Goal: Task Accomplishment & Management: Use online tool/utility

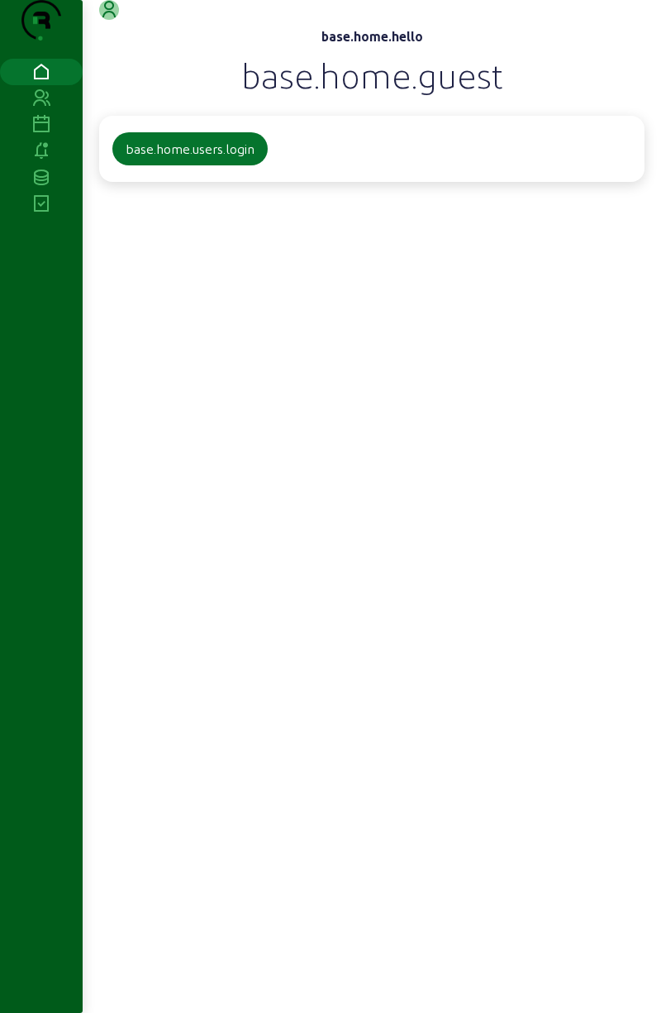
click at [29, 33] on cam-logo at bounding box center [41, 22] width 40 height 45
click at [36, 124] on icon at bounding box center [41, 125] width 83 height 20
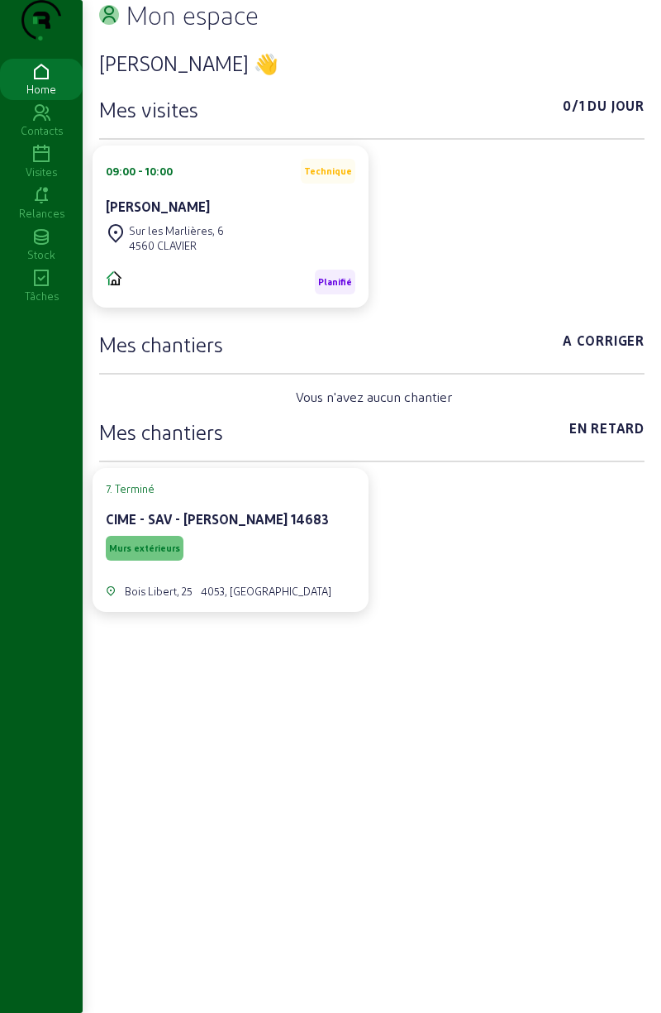
click at [56, 165] on icon at bounding box center [41, 155] width 83 height 20
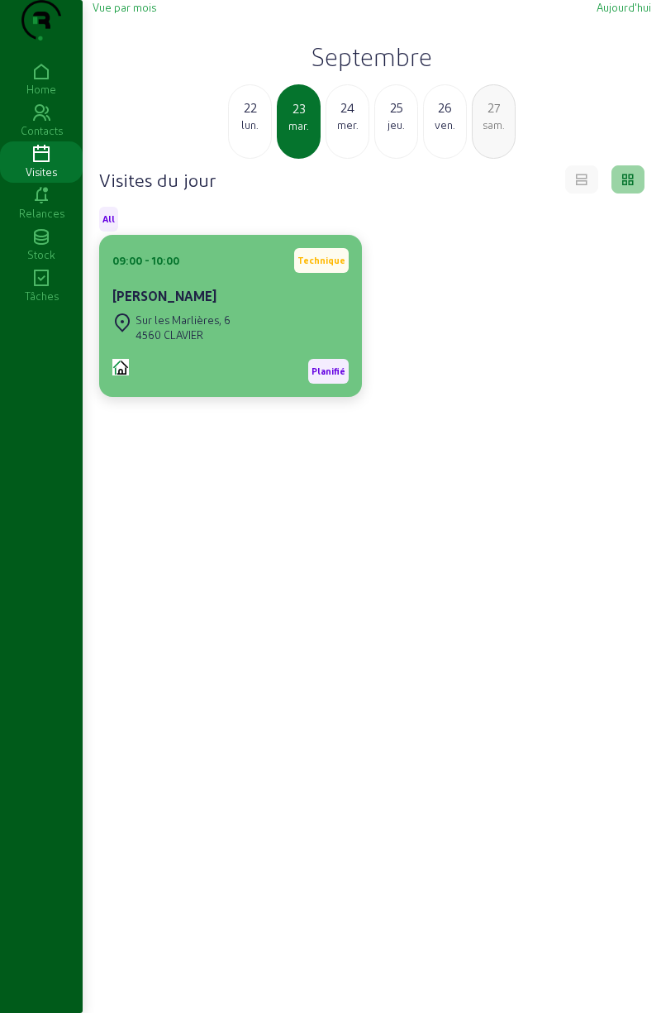
click at [204, 303] on cam-card-title "[PERSON_NAME]" at bounding box center [164, 296] width 104 height 16
